Goal: Task Accomplishment & Management: Manage account settings

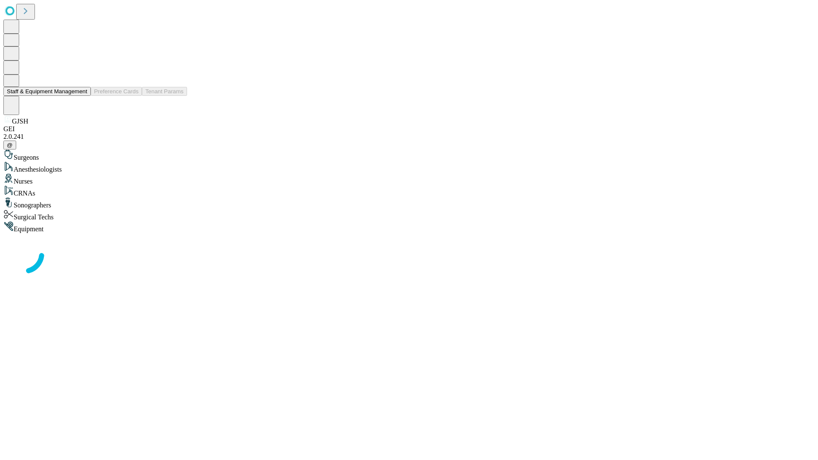
click at [81, 96] on button "Staff & Equipment Management" at bounding box center [46, 91] width 87 height 9
